Goal: Task Accomplishment & Management: Manage account settings

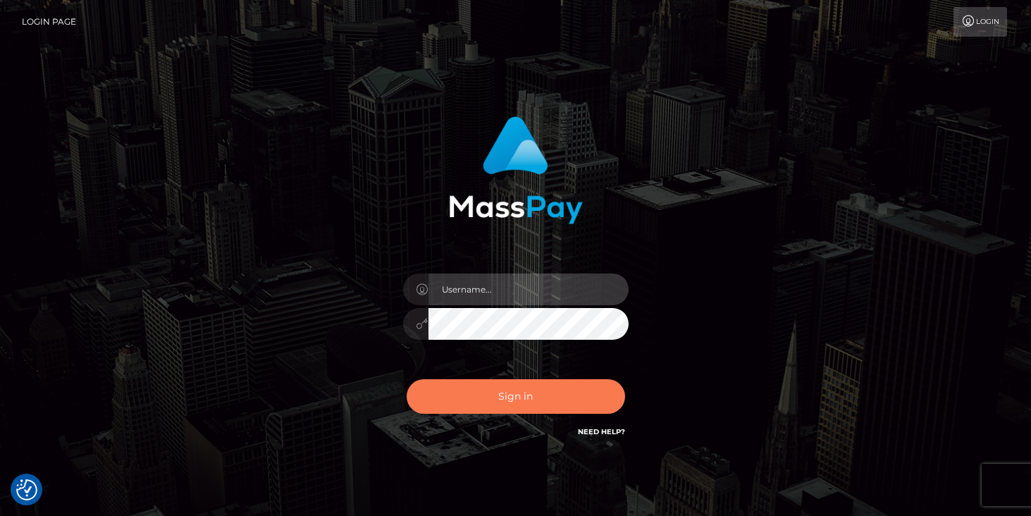
type input "[PERSON_NAME]"
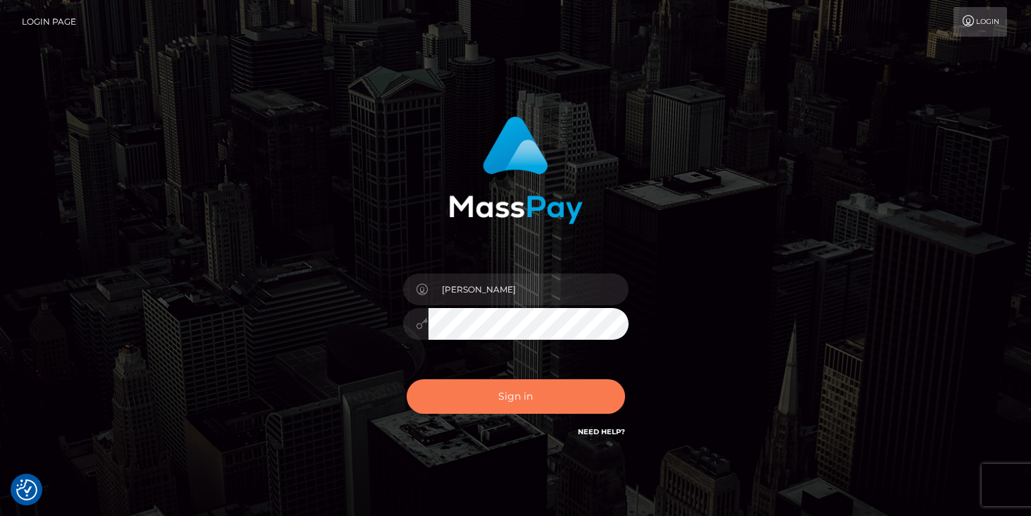
click at [494, 394] on button "Sign in" at bounding box center [516, 396] width 219 height 35
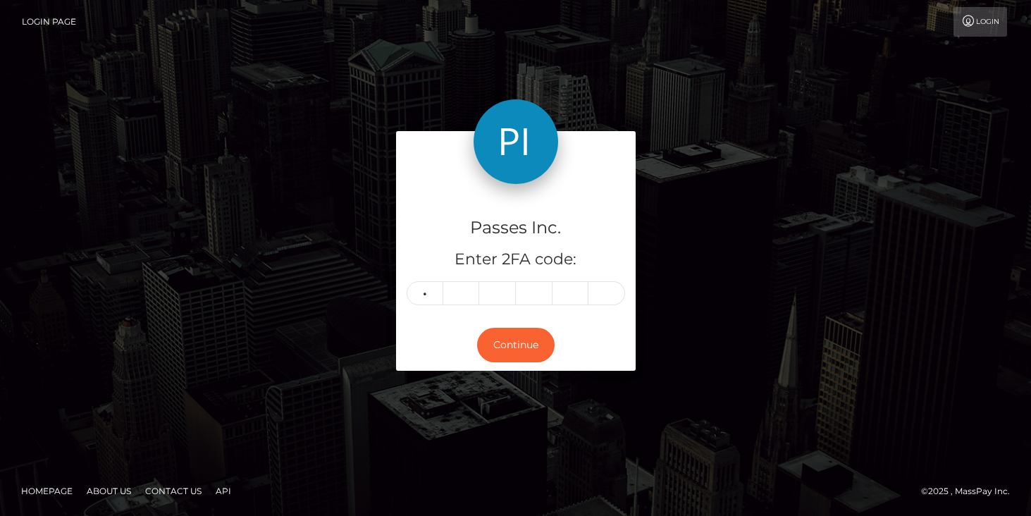
type input "4"
type input "6"
type input "8"
type input "2"
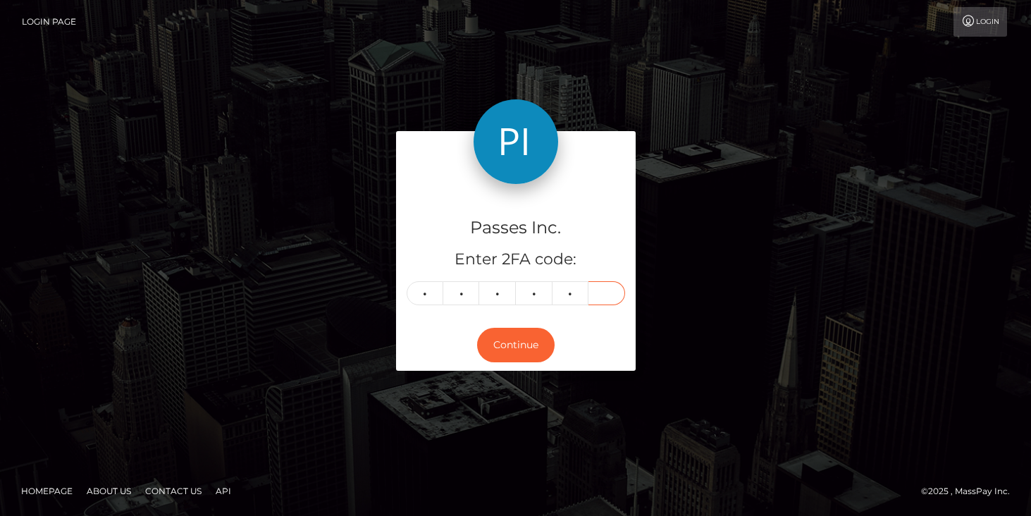
type input "1"
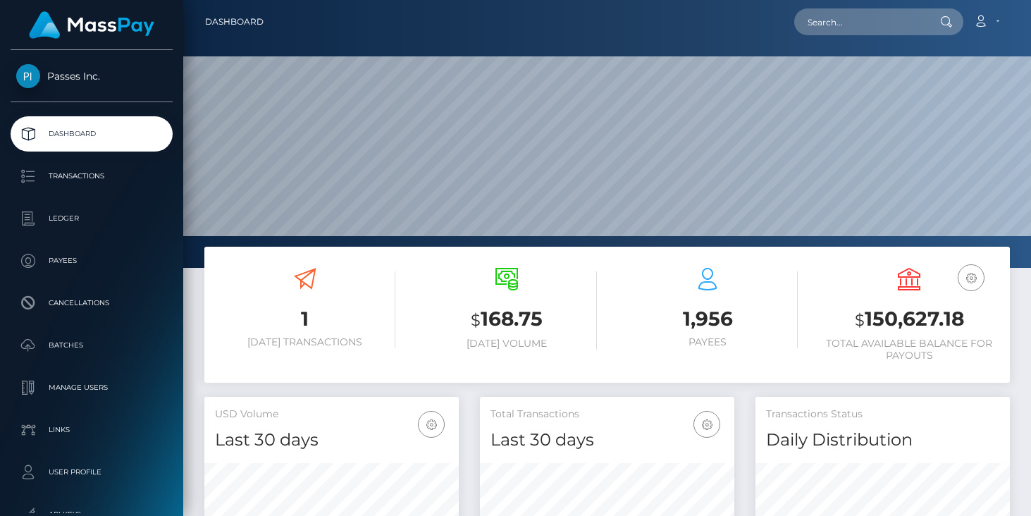
scroll to position [250, 254]
drag, startPoint x: 864, startPoint y: 319, endPoint x: 966, endPoint y: 328, distance: 101.9
click at [966, 328] on h3 "$ 150,627.18" at bounding box center [909, 319] width 180 height 29
copy h3 "150,627.18"
